Goal: Go to known website: Access a specific website the user already knows

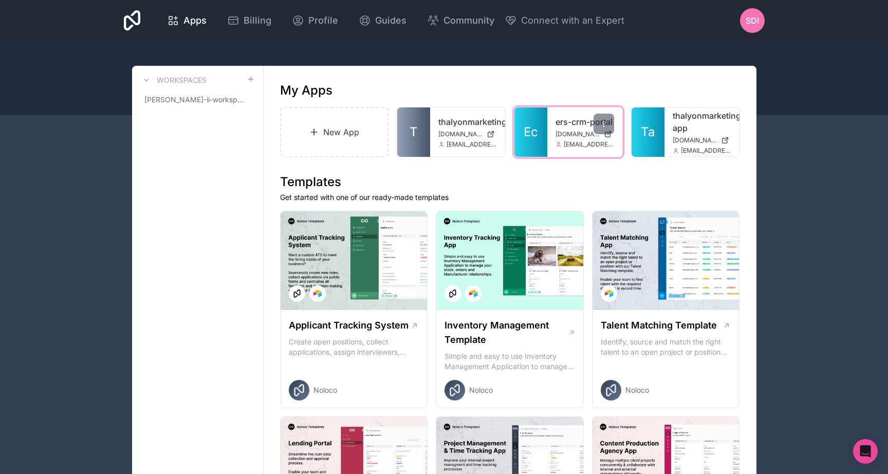
click at [546, 130] on link "Ec" at bounding box center [530, 131] width 33 height 49
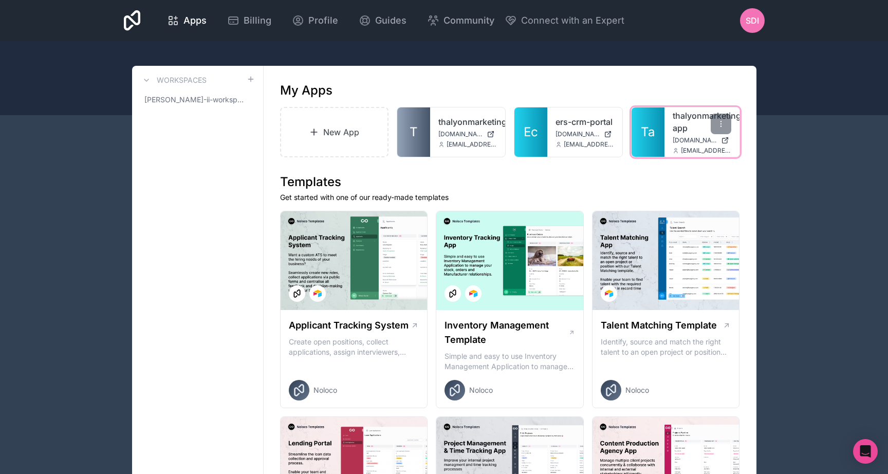
click at [677, 140] on span "[DOMAIN_NAME]" at bounding box center [695, 140] width 44 height 8
